Goal: Information Seeking & Learning: Learn about a topic

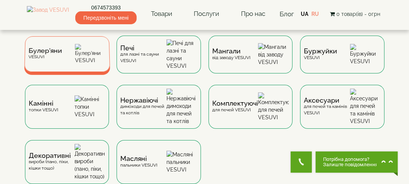
click at [61, 55] on div "[PERSON_NAME]" at bounding box center [45, 54] width 34 height 12
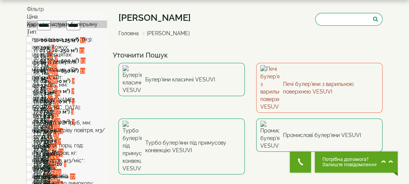
click at [293, 76] on link "Печі булер'яни з варильною поверхнею VESUVI" at bounding box center [319, 88] width 126 height 50
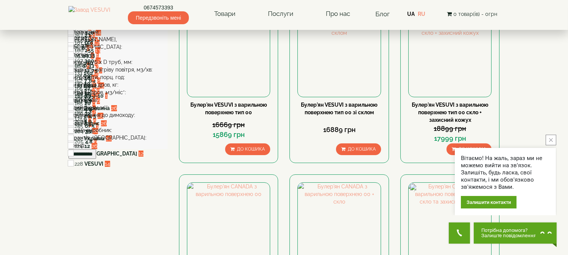
click at [409, 138] on button "close button" at bounding box center [551, 140] width 11 height 11
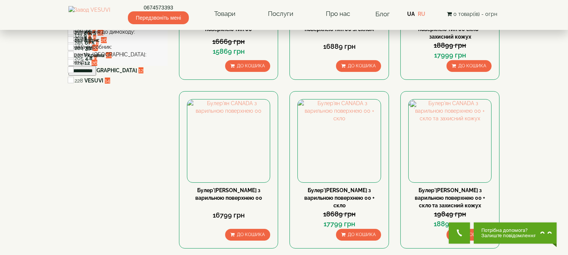
scroll to position [6, 0]
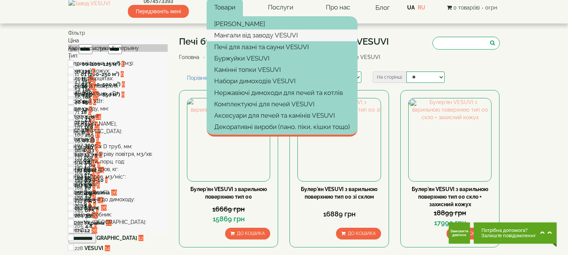
click at [259, 31] on link "Мангали від заводу VESUVI" at bounding box center [282, 35] width 151 height 11
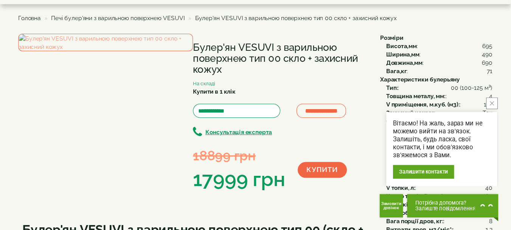
scroll to position [26, 0]
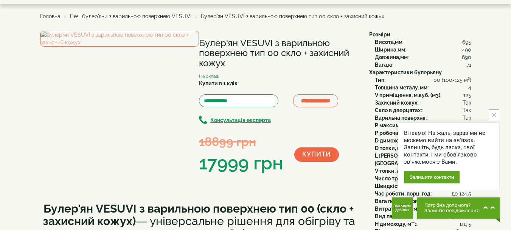
click at [409, 115] on button "close button" at bounding box center [494, 114] width 11 height 11
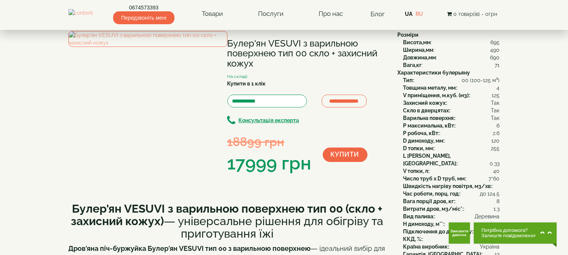
scroll to position [68, 0]
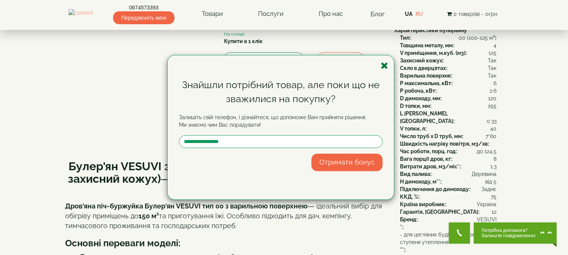
click at [386, 66] on icon "button" at bounding box center [385, 65] width 8 height 9
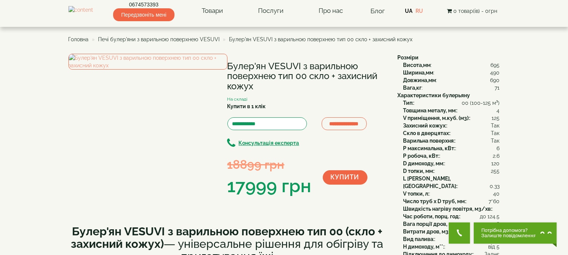
scroll to position [0, 0]
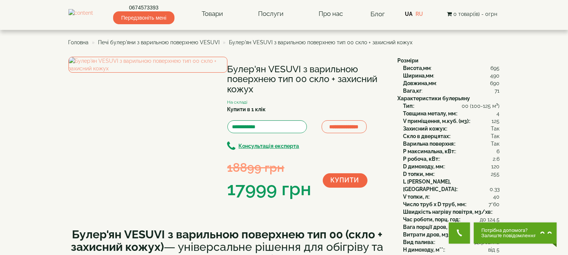
drag, startPoint x: 228, startPoint y: 69, endPoint x: 260, endPoint y: 78, distance: 33.8
click at [260, 89] on h1 "Булер'ян VESUVI з варильною поверхнею тип 00 скло + захисний кожух" at bounding box center [307, 79] width 159 height 30
copy h1 "Булер'ян VESUVI з варильною поверхнею тип 00 скло + захисний кожух"
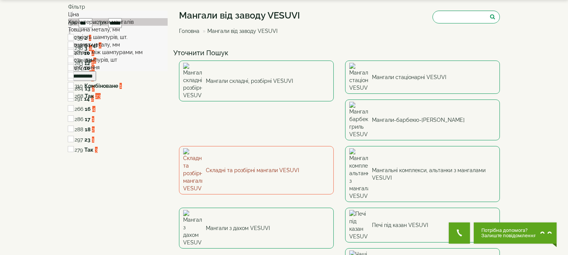
scroll to position [42, 0]
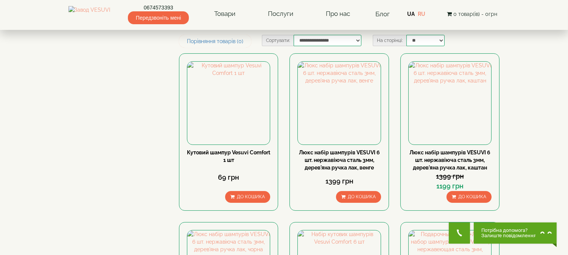
scroll to position [42, 0]
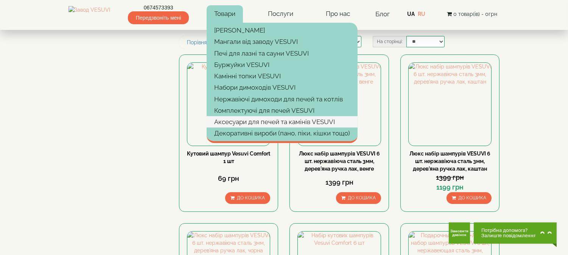
click at [254, 119] on link "Аксесуари для печей та камінів VESUVI" at bounding box center [282, 121] width 151 height 11
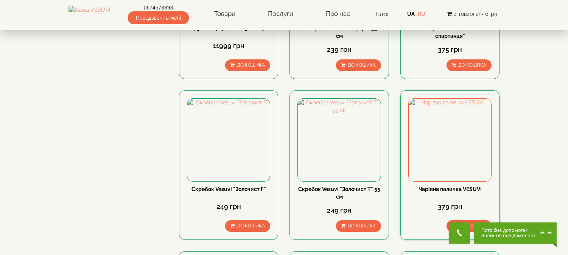
scroll to position [252, 0]
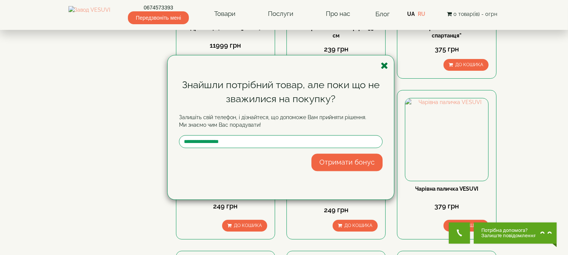
click at [385, 64] on icon "button" at bounding box center [385, 65] width 8 height 9
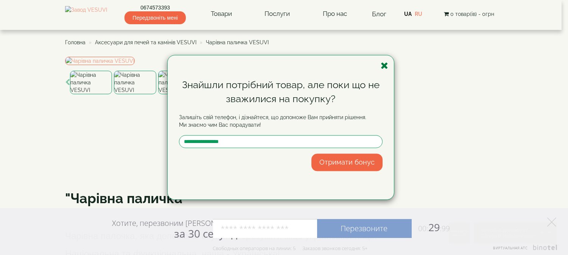
click at [384, 64] on icon "button" at bounding box center [385, 65] width 8 height 9
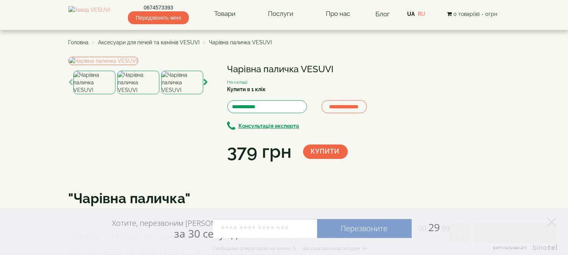
drag, startPoint x: 229, startPoint y: 68, endPoint x: 335, endPoint y: 72, distance: 106.1
click at [335, 72] on h1 "Чарівна паличка VESUVI" at bounding box center [307, 69] width 159 height 10
copy h1 "Чарівна паличка VESUVI"
